Goal: Information Seeking & Learning: Learn about a topic

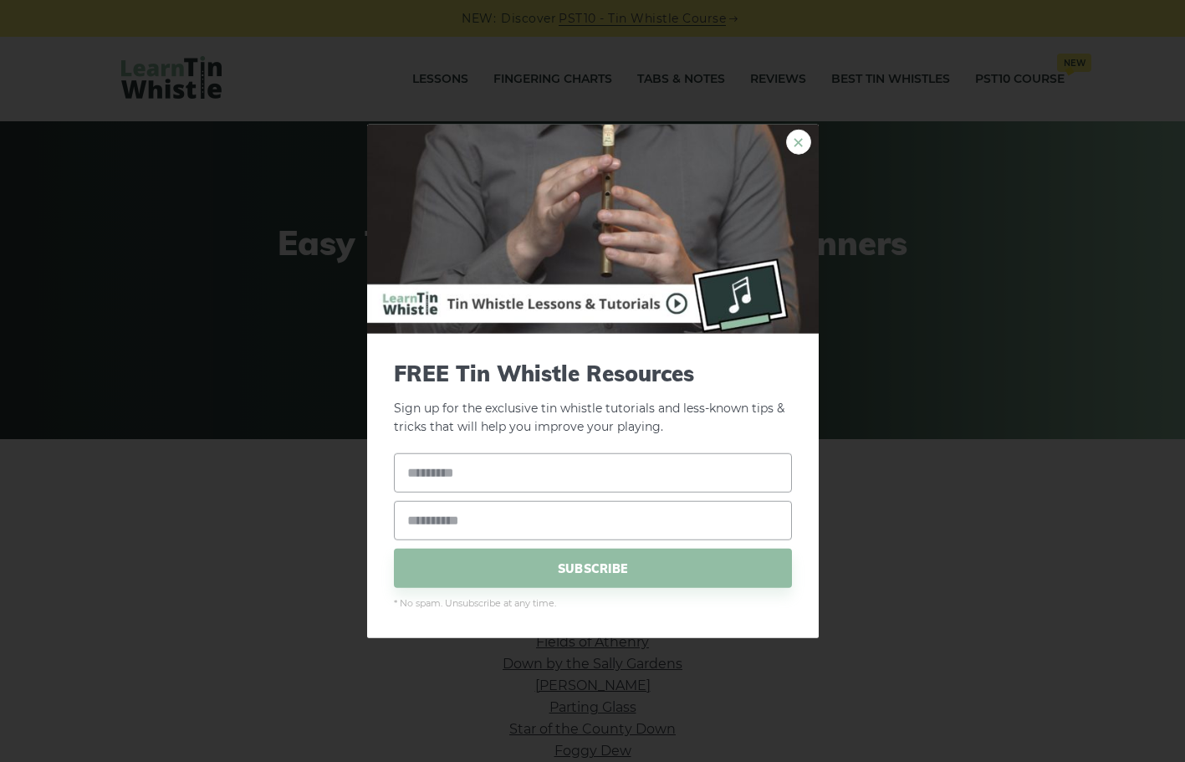
click at [795, 146] on link "×" at bounding box center [798, 141] width 25 height 25
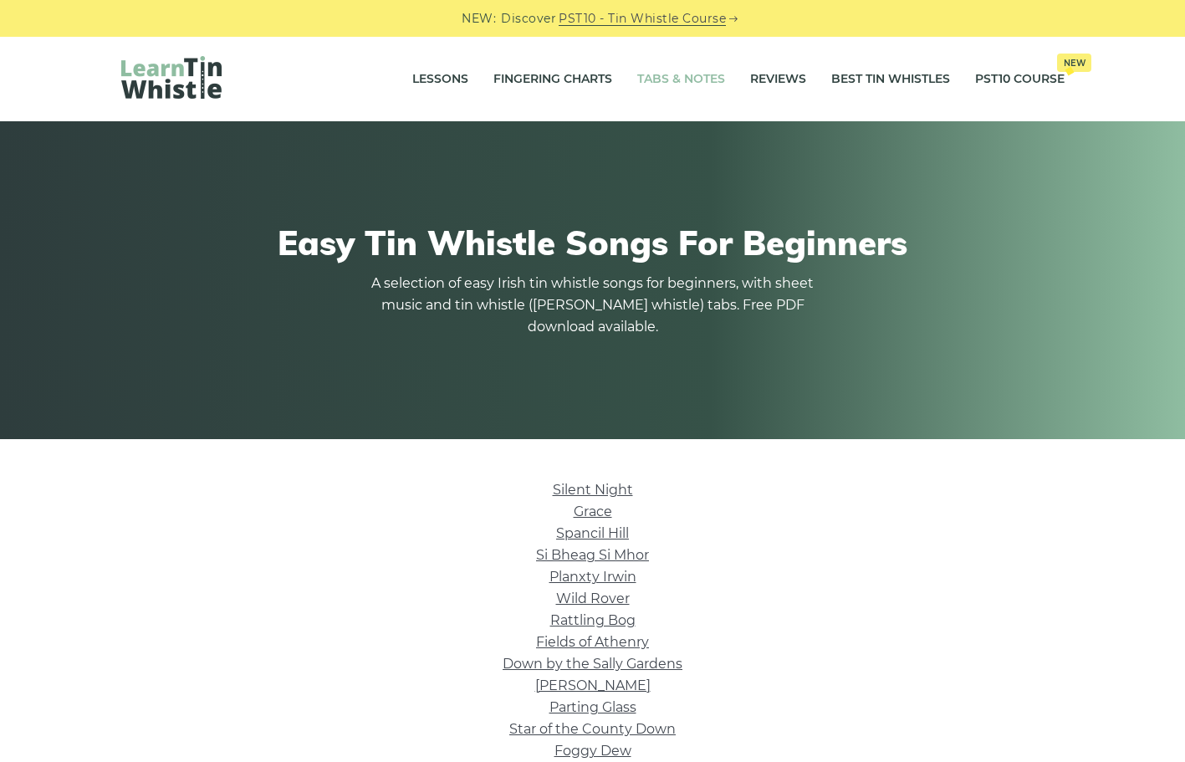
click at [663, 69] on link "Tabs & Notes" at bounding box center [681, 80] width 88 height 42
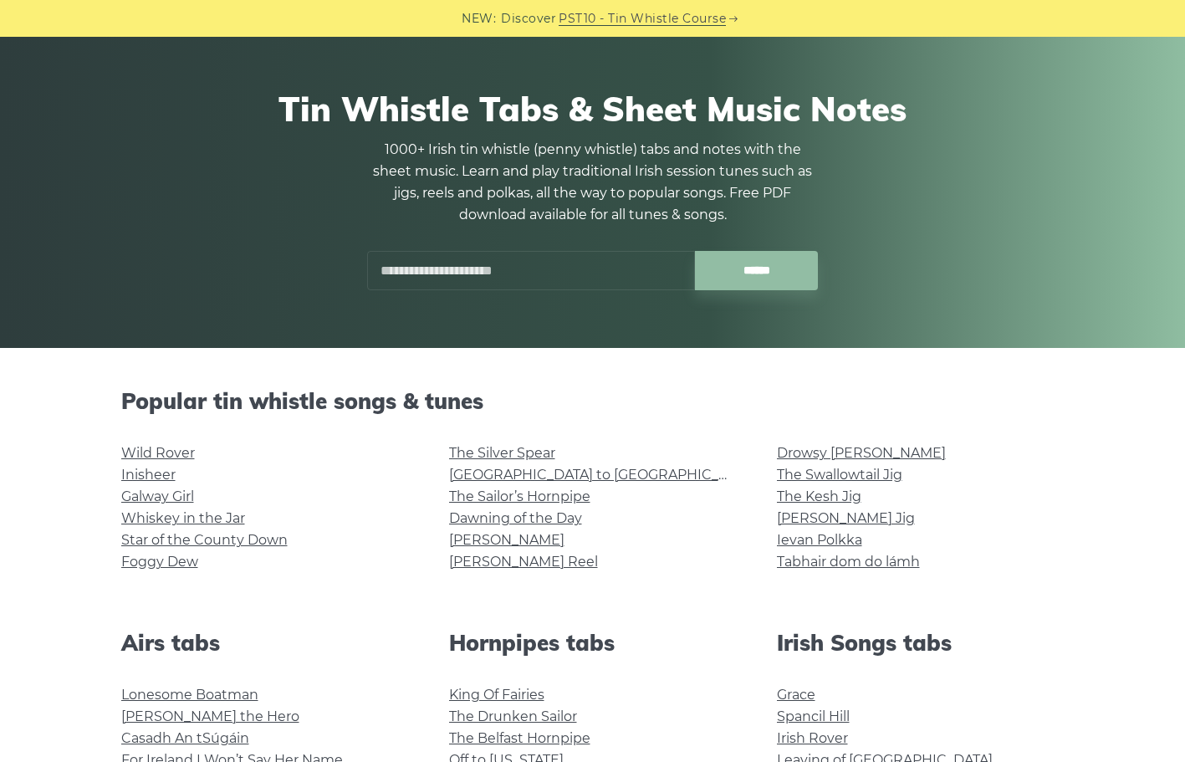
scroll to position [251, 0]
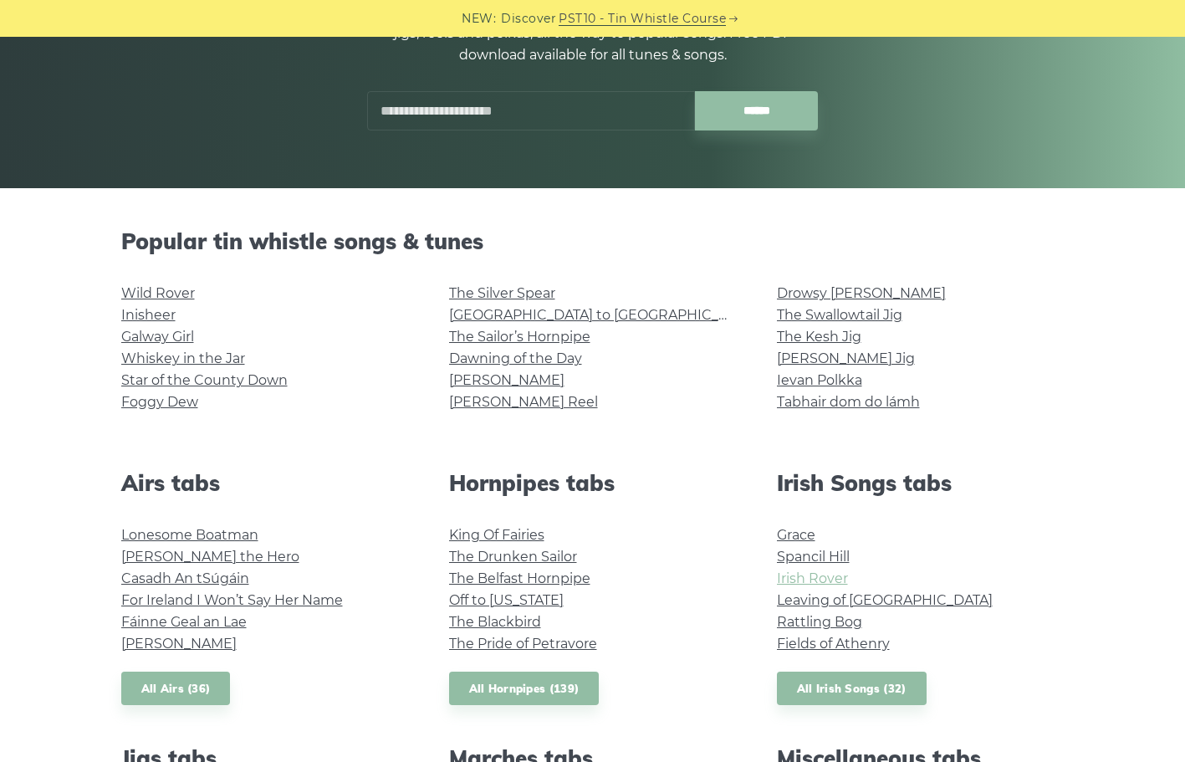
click at [804, 580] on link "Irish Rover" at bounding box center [812, 578] width 71 height 16
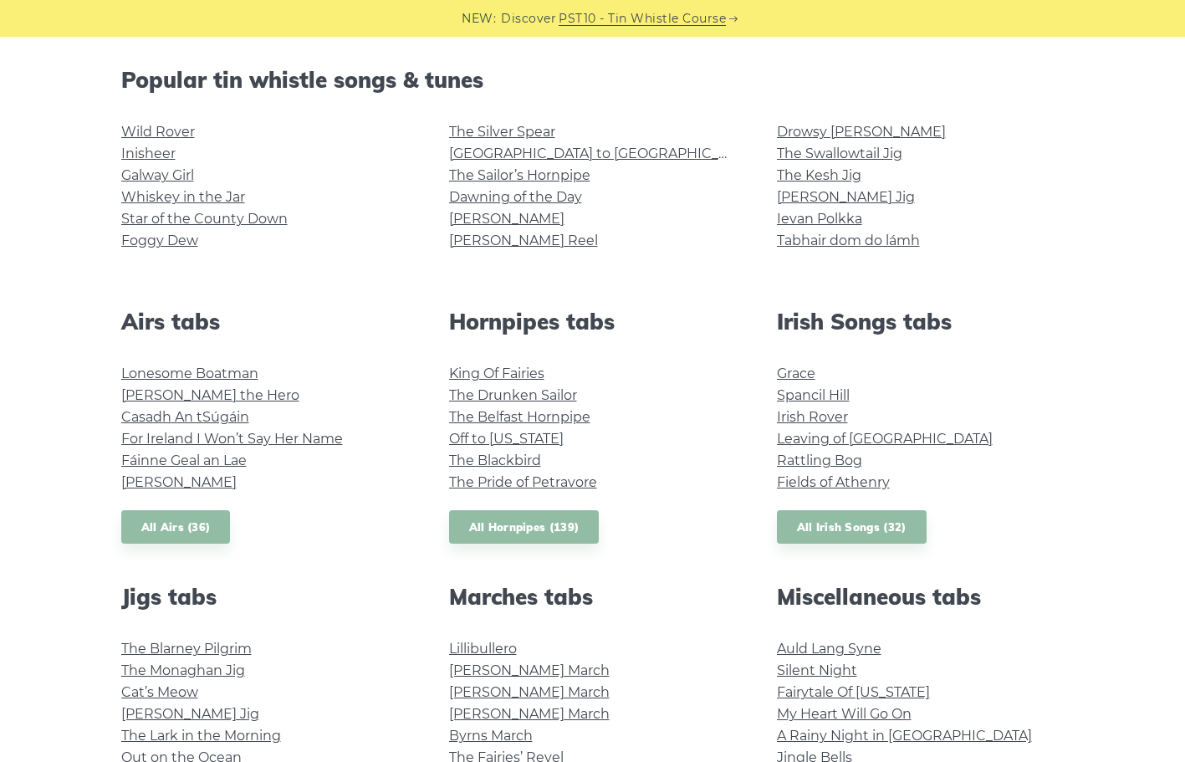
scroll to position [585, 0]
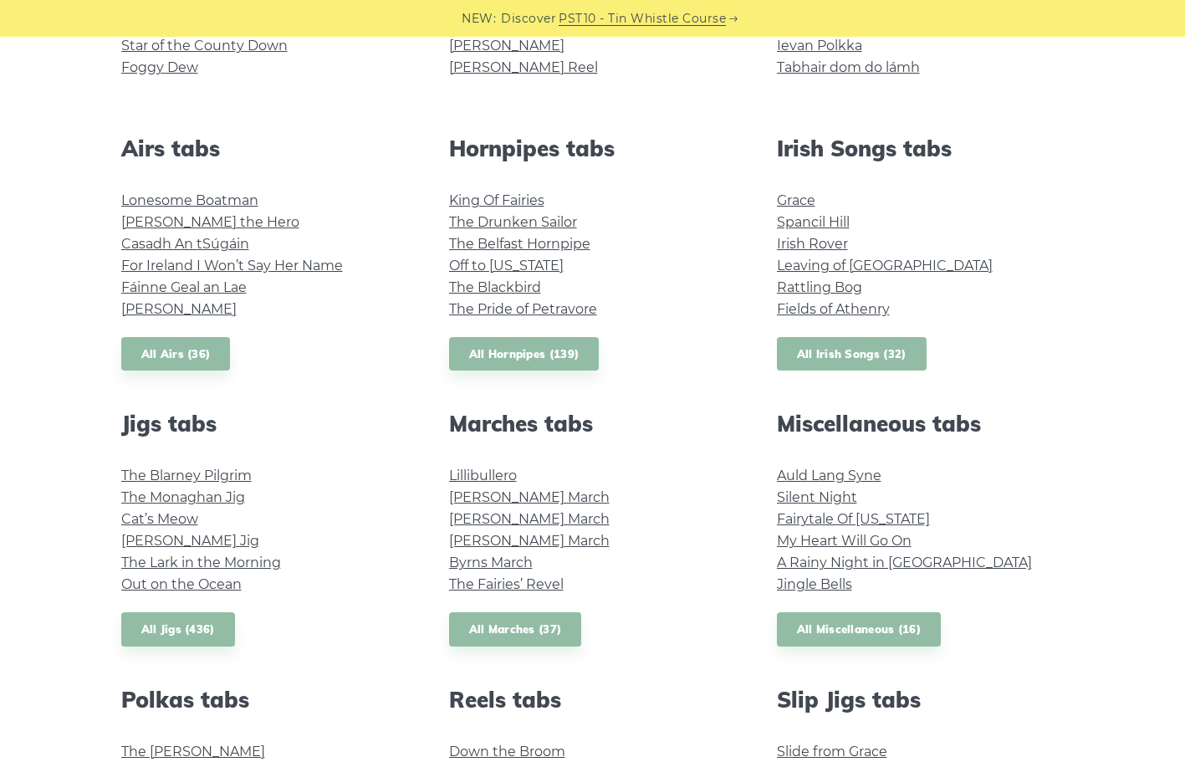
click at [884, 348] on link "All Irish Songs (32)" at bounding box center [852, 354] width 150 height 34
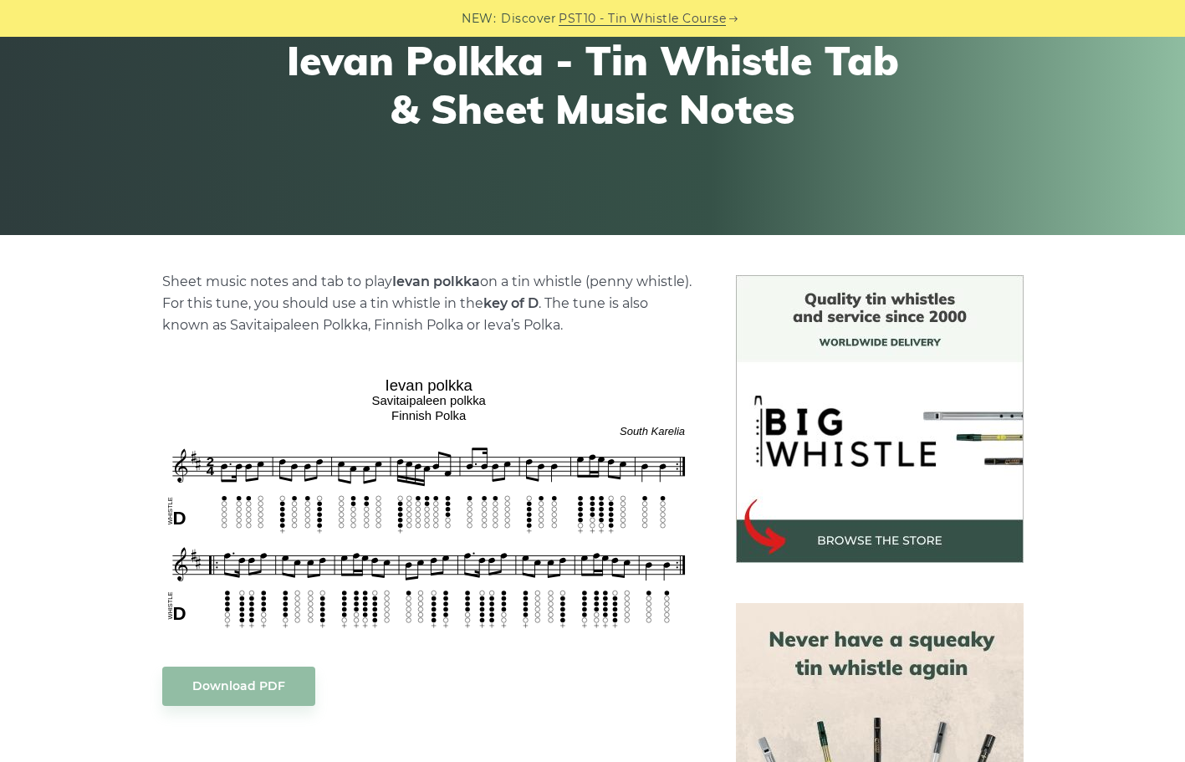
scroll to position [251, 0]
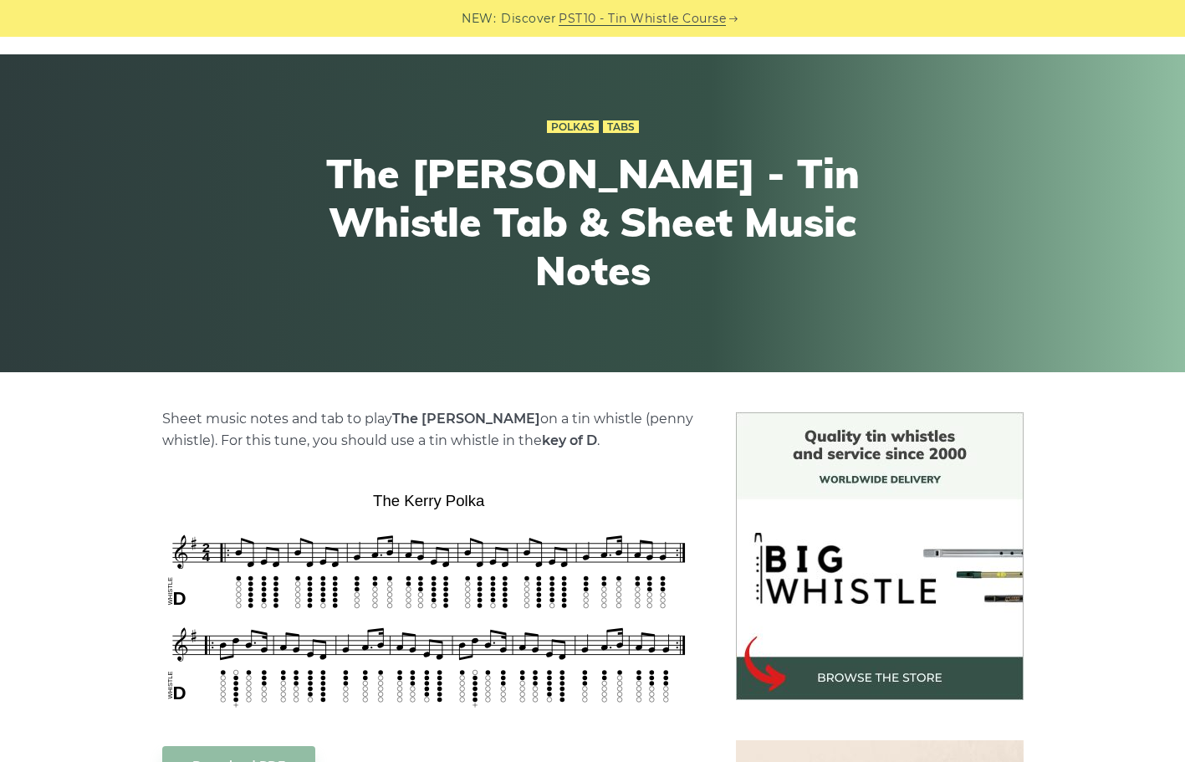
scroll to position [167, 0]
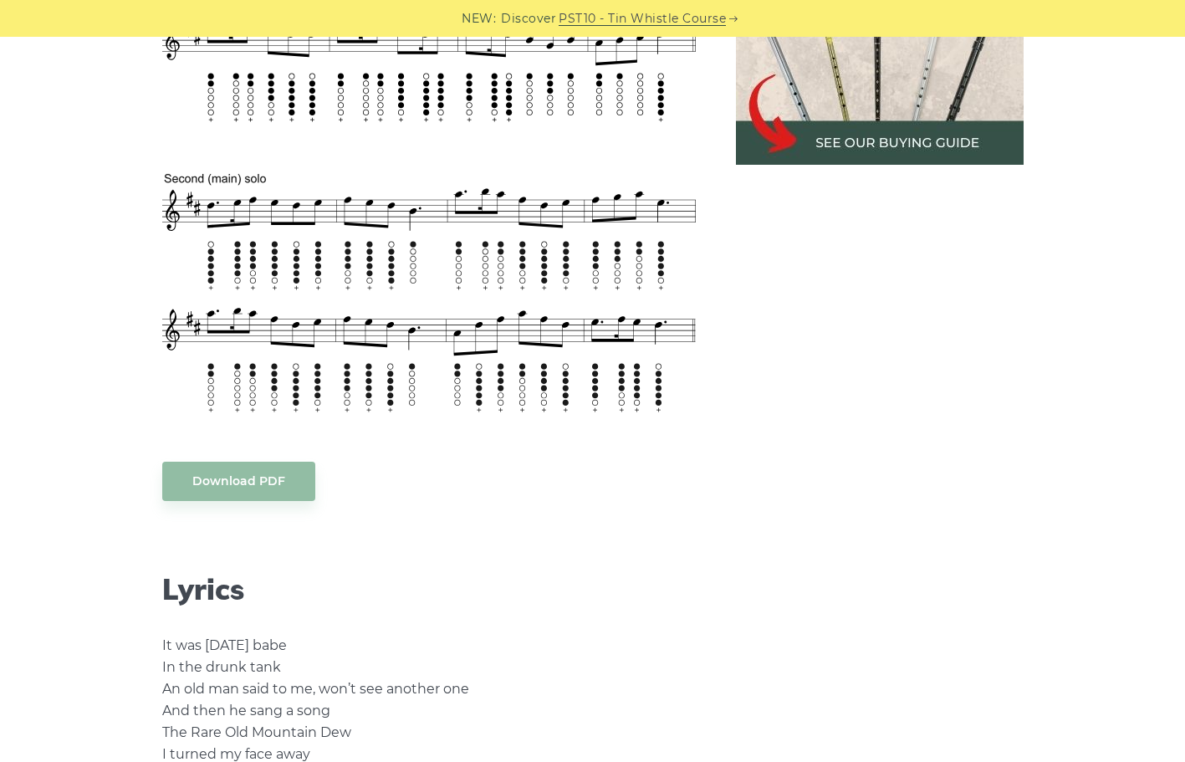
scroll to position [669, 0]
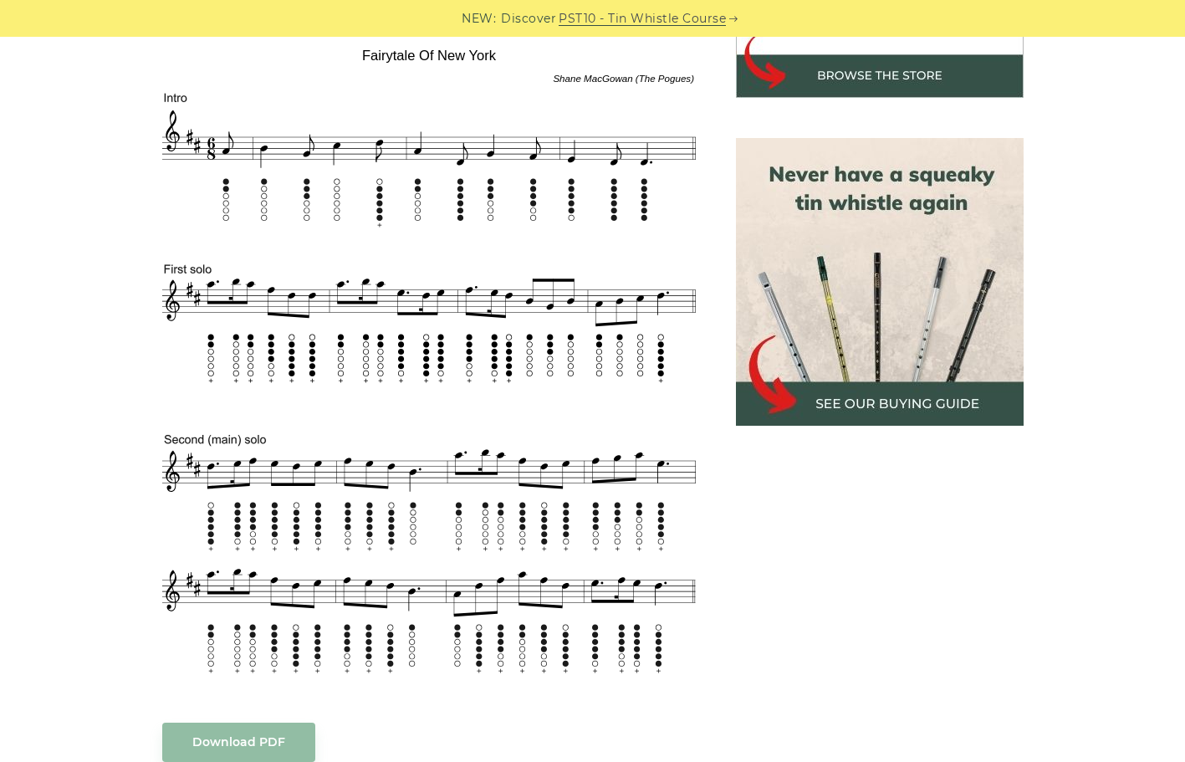
click at [874, 335] on img at bounding box center [880, 282] width 288 height 288
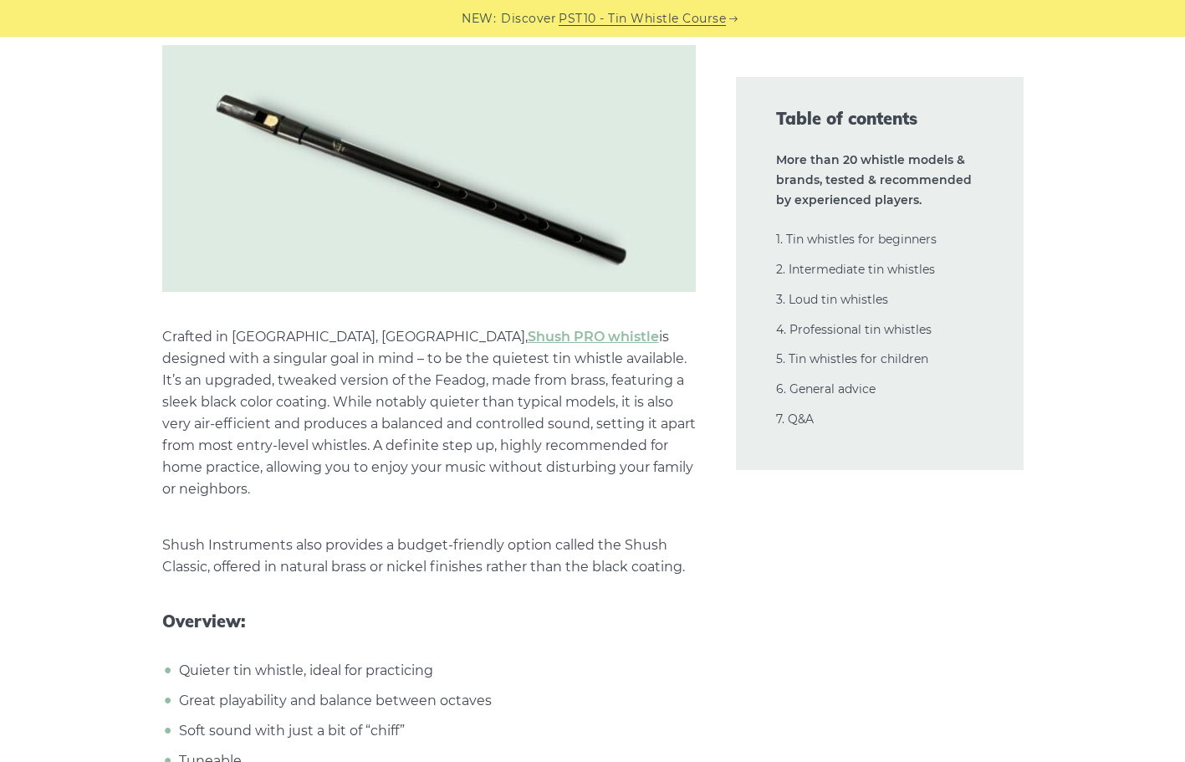
scroll to position [16227, 0]
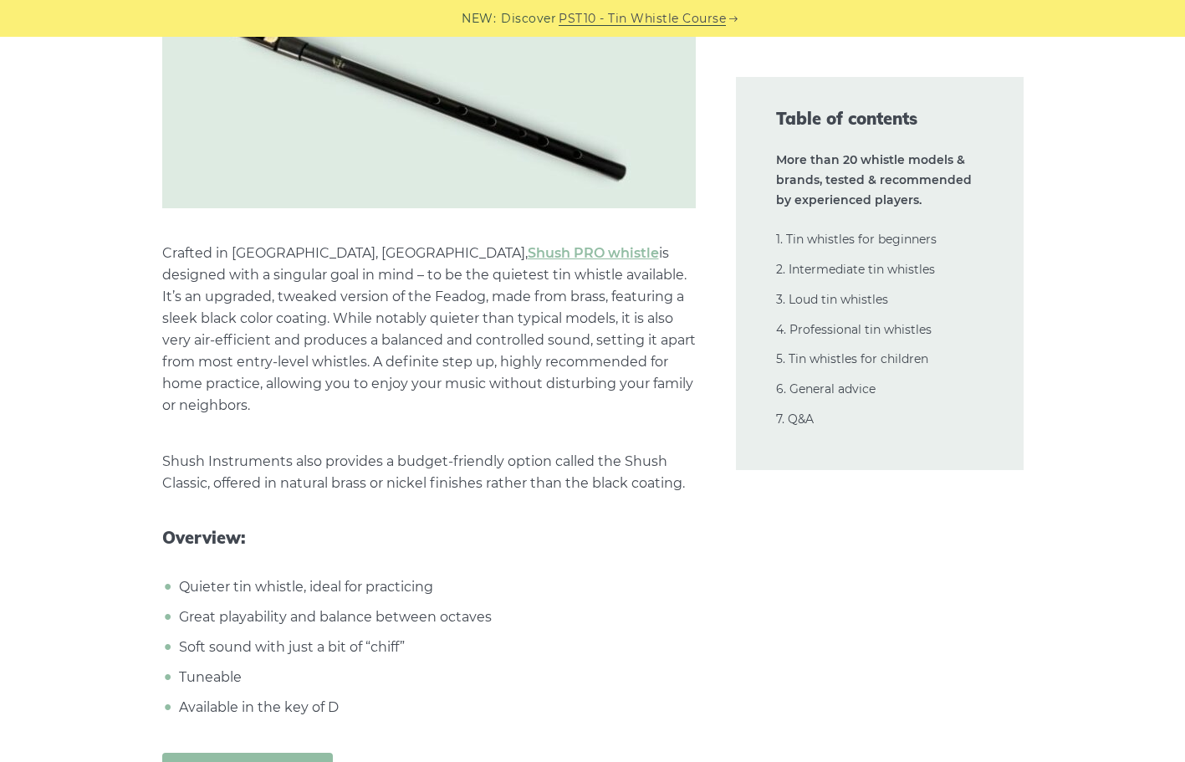
click at [251, 753] on link "Get Shush whistle" at bounding box center [247, 772] width 171 height 39
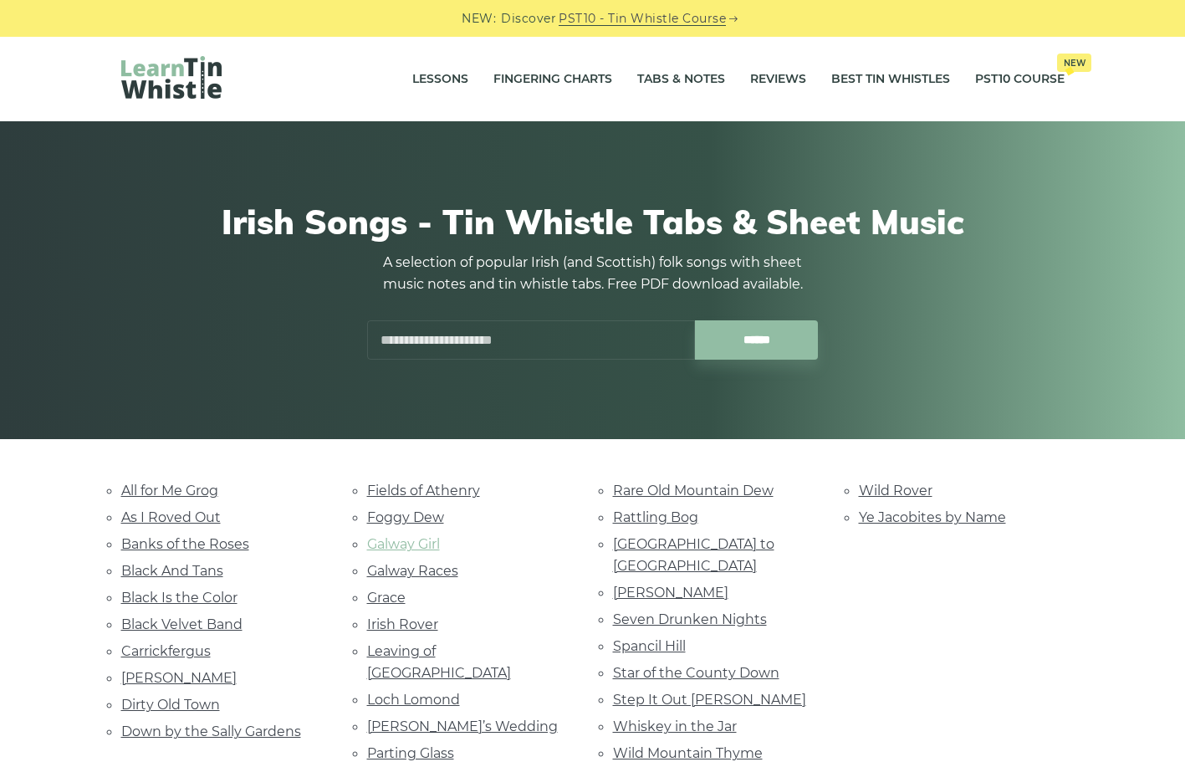
click at [390, 538] on link "Galway Girl" at bounding box center [403, 544] width 73 height 16
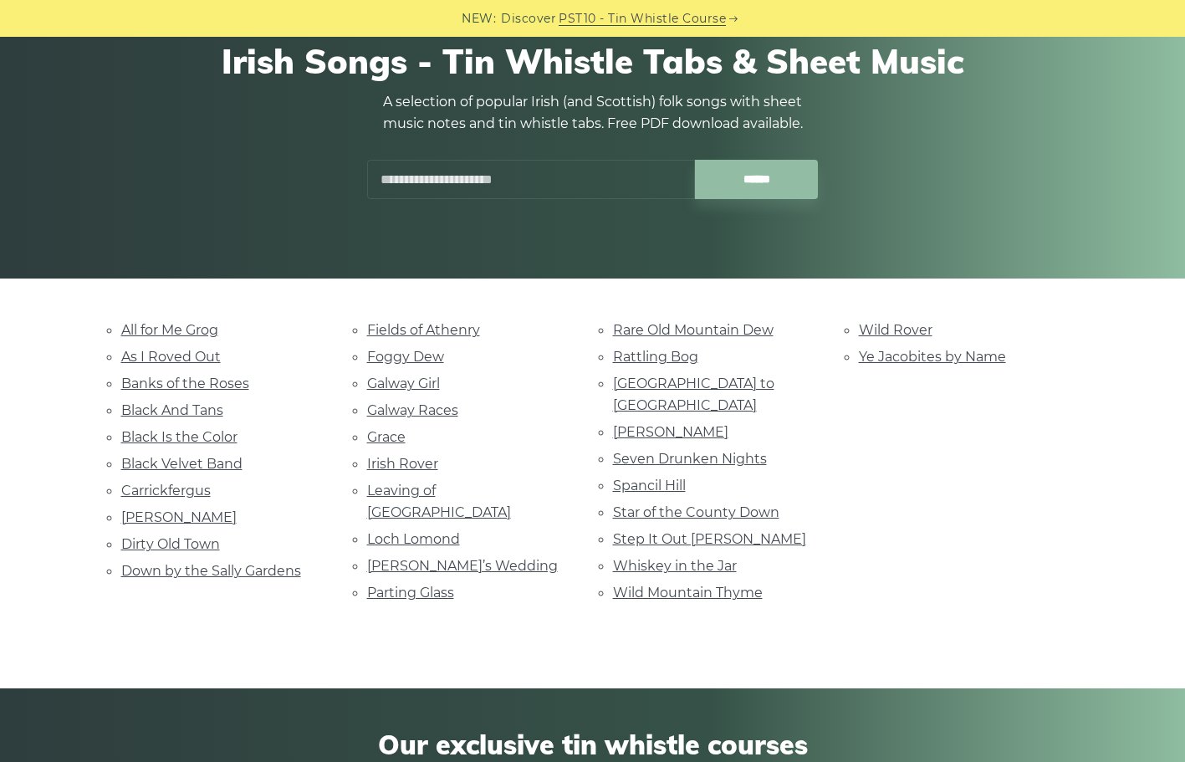
scroll to position [167, 0]
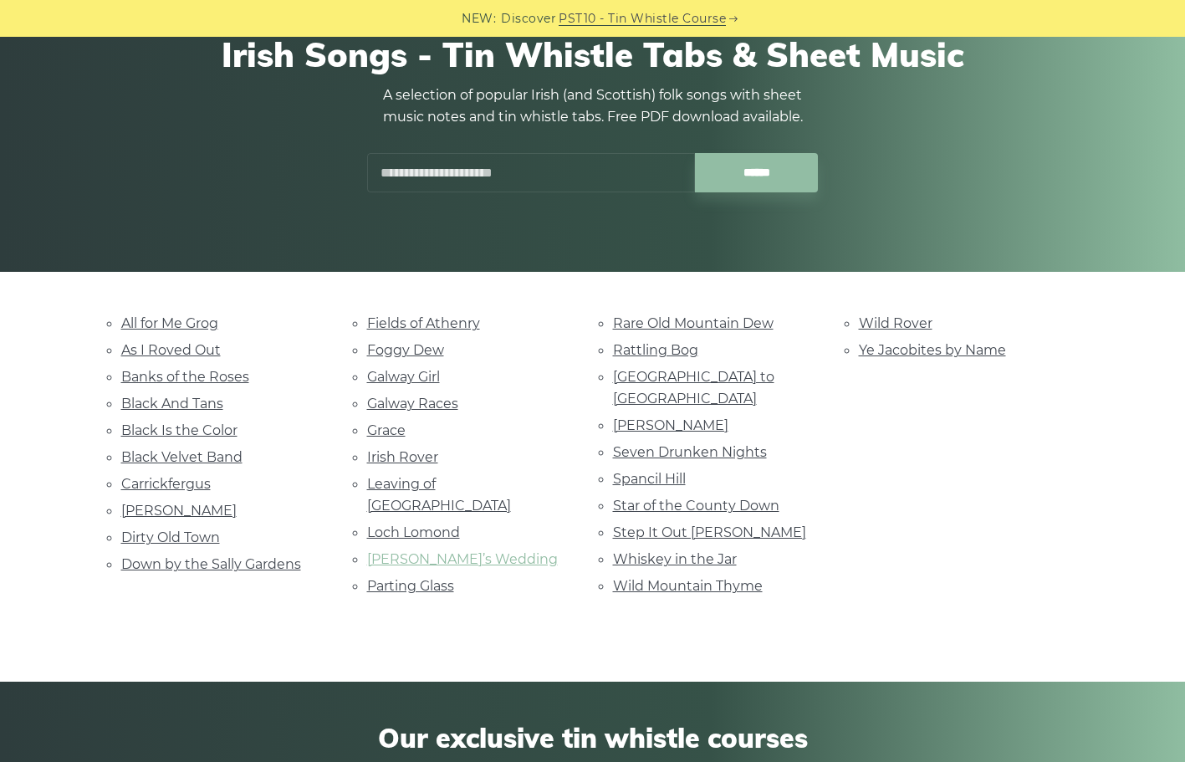
click at [432, 551] on link "[PERSON_NAME]’s Wedding" at bounding box center [462, 559] width 191 height 16
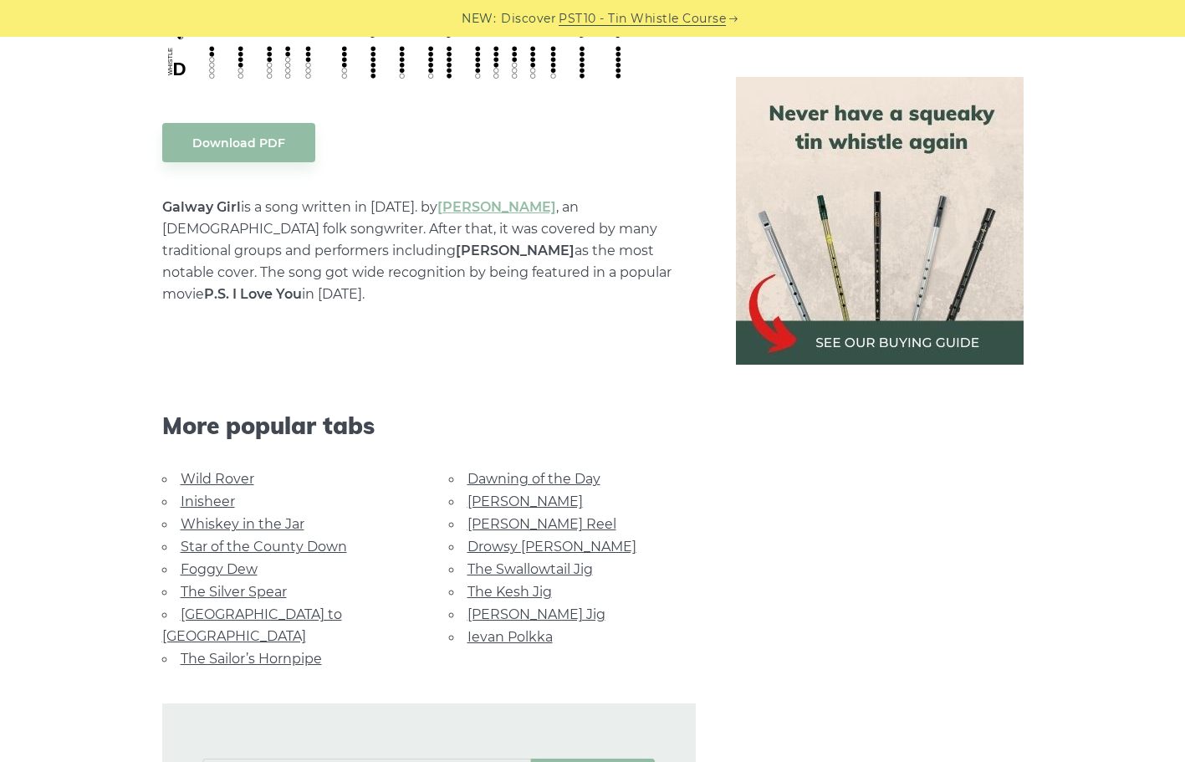
scroll to position [669, 0]
